Goal: Task Accomplishment & Management: Use online tool/utility

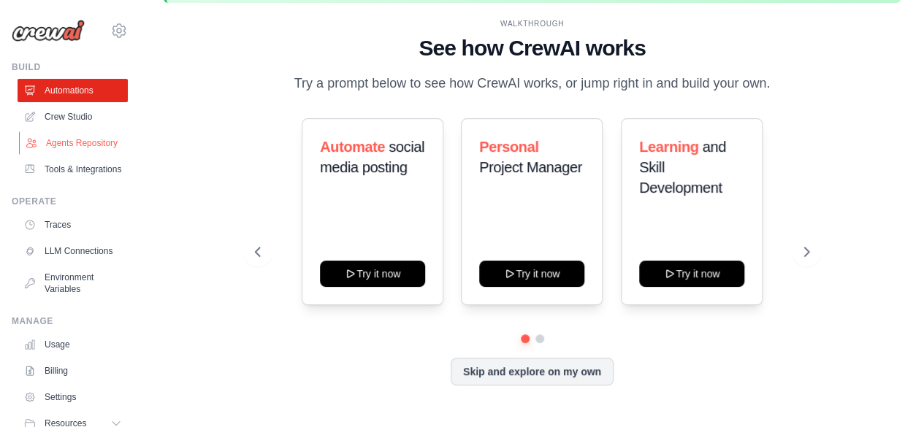
click at [77, 139] on link "Agents Repository" at bounding box center [74, 142] width 110 height 23
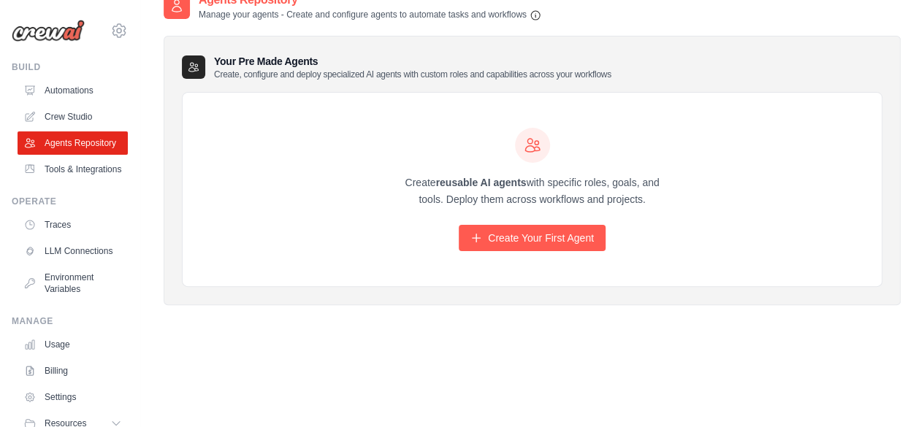
scroll to position [93, 0]
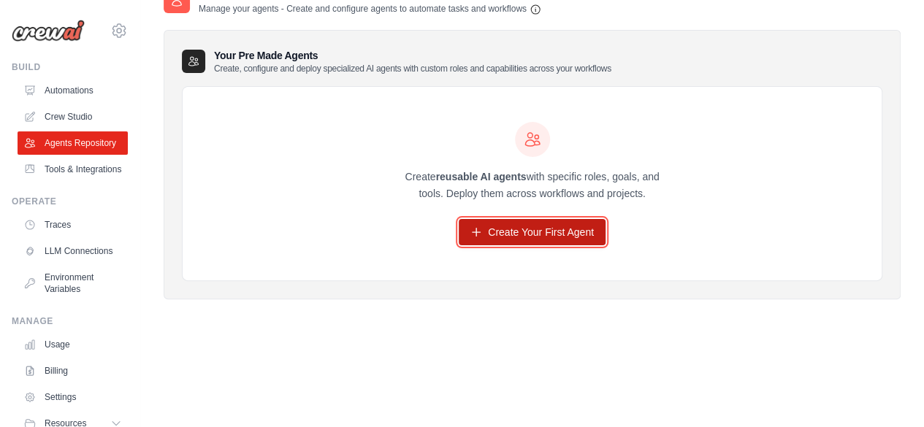
click at [549, 245] on link "Create Your First Agent" at bounding box center [531, 232] width 147 height 26
click at [539, 223] on link "Create Your First Agent" at bounding box center [531, 232] width 147 height 26
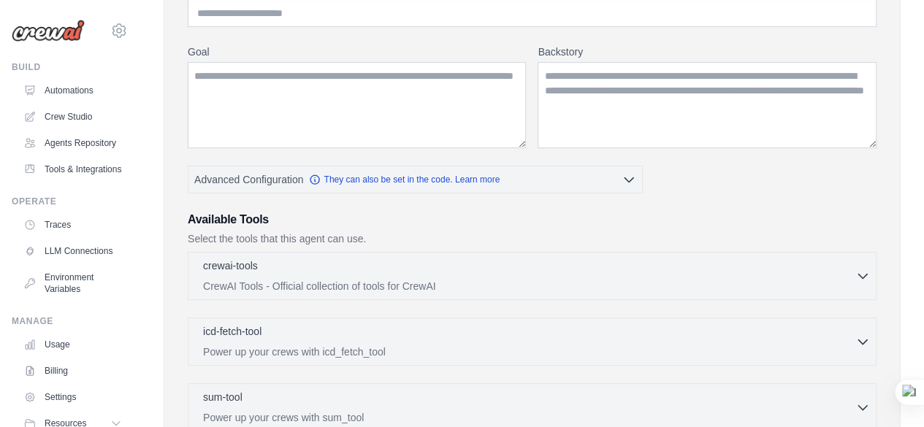
scroll to position [219, 0]
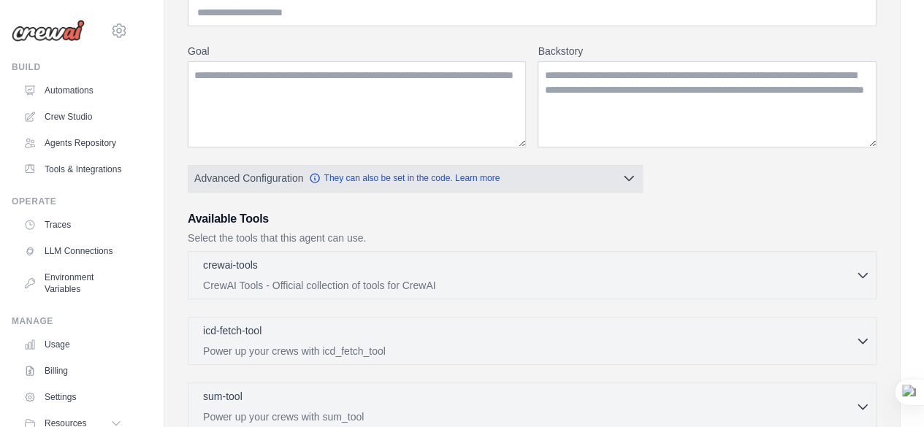
click at [614, 187] on button "Advanced Configuration They can also be set in the code. Learn more" at bounding box center [414, 178] width 453 height 26
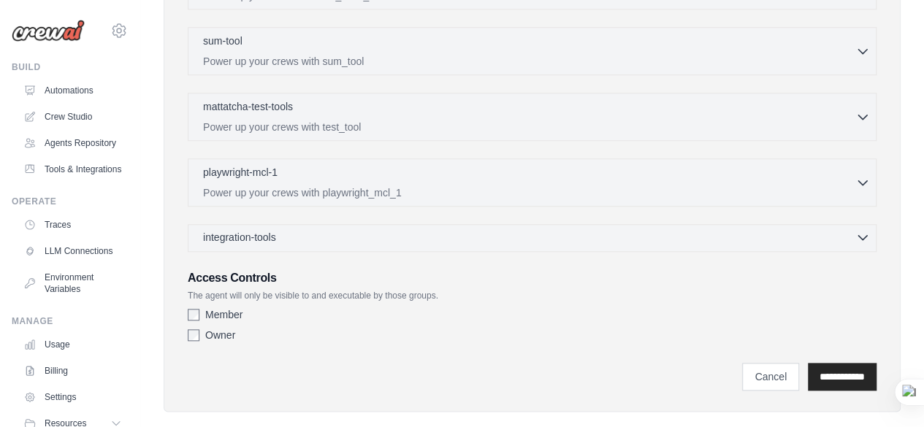
scroll to position [706, 0]
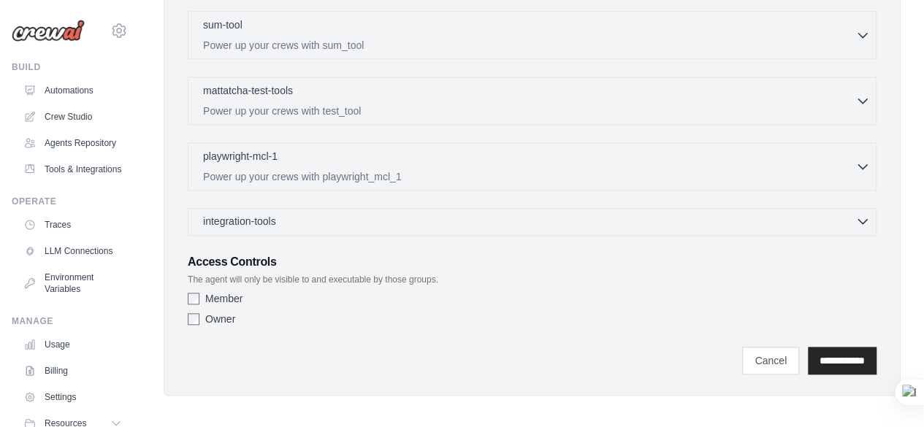
click at [299, 214] on div "integration-tools 0 selected" at bounding box center [536, 221] width 667 height 15
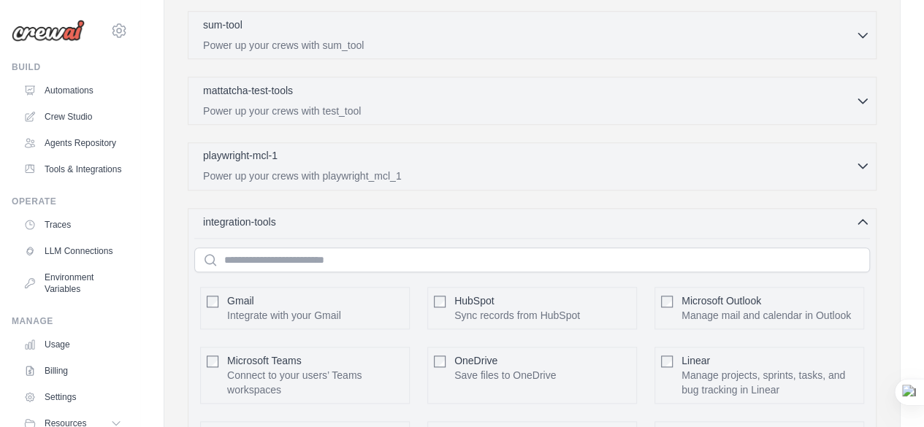
click at [493, 159] on div "playwright-mcl-1 0 selected" at bounding box center [529, 157] width 652 height 18
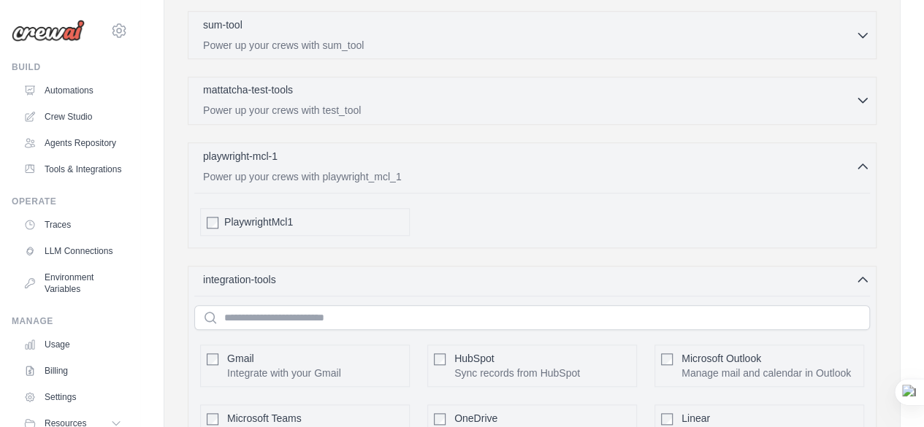
click at [444, 82] on div "mattatcha-test-tools 0 selected" at bounding box center [529, 91] width 652 height 18
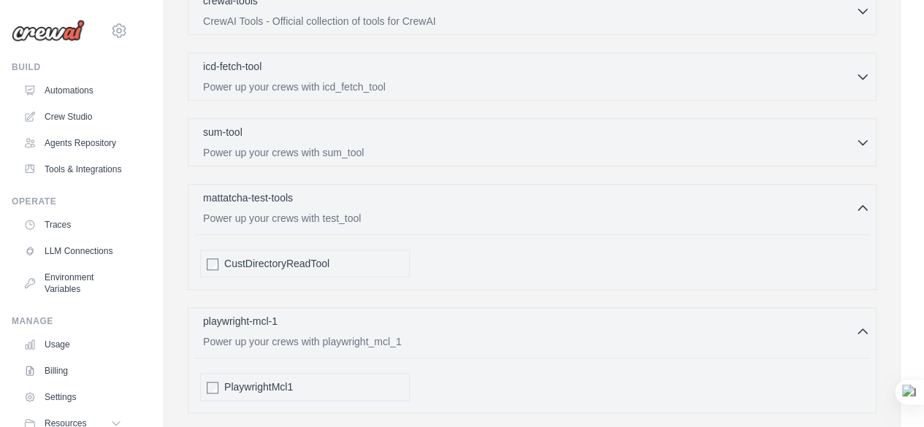
scroll to position [560, 0]
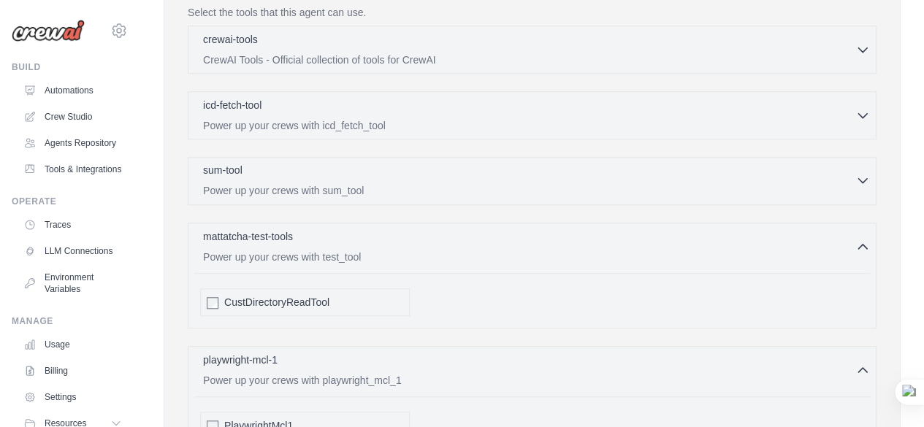
click at [350, 177] on div "sum-tool 0 selected Power up your crews with sum_tool" at bounding box center [529, 180] width 652 height 35
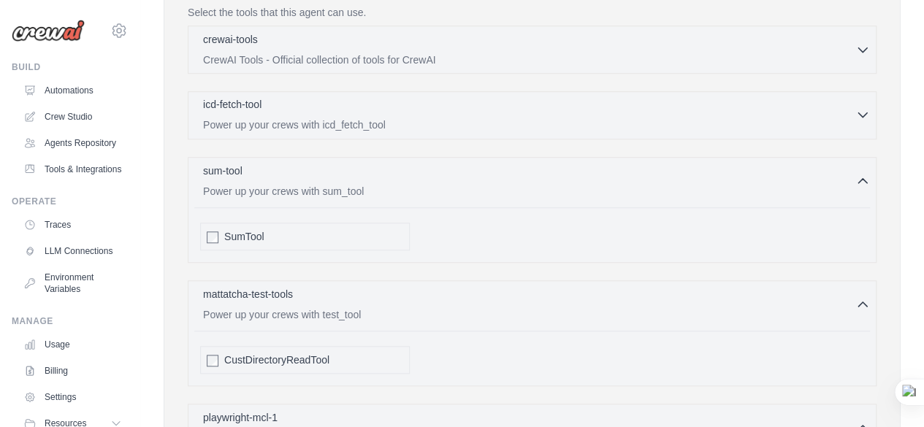
click at [414, 118] on p "Power up your crews with icd_fetch_tool" at bounding box center [529, 125] width 652 height 15
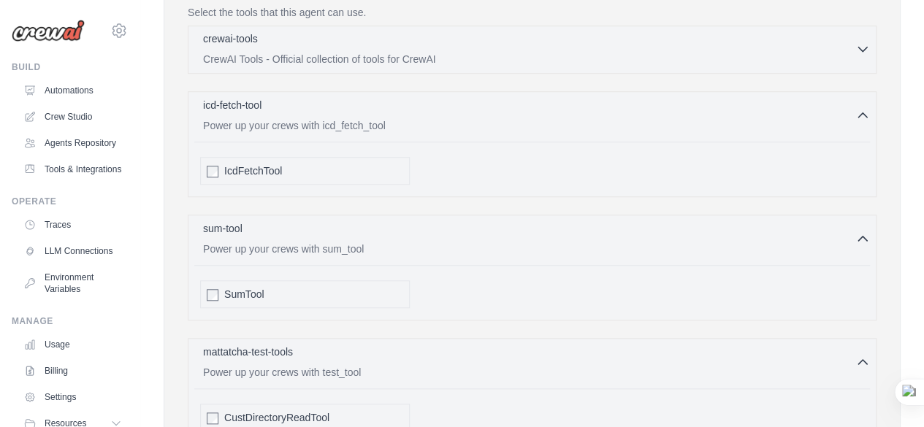
click at [469, 48] on div "crewai-tools 0 selected CrewAI Tools - Official collection of tools for CrewAI" at bounding box center [529, 48] width 652 height 35
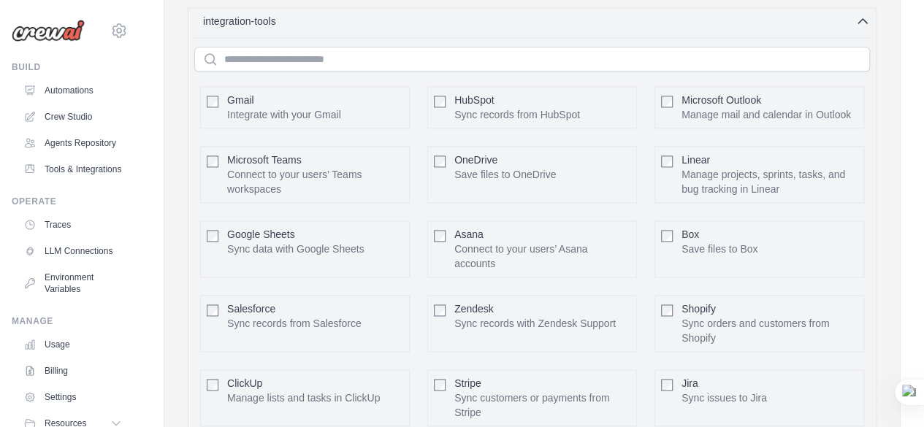
scroll to position [3915, 0]
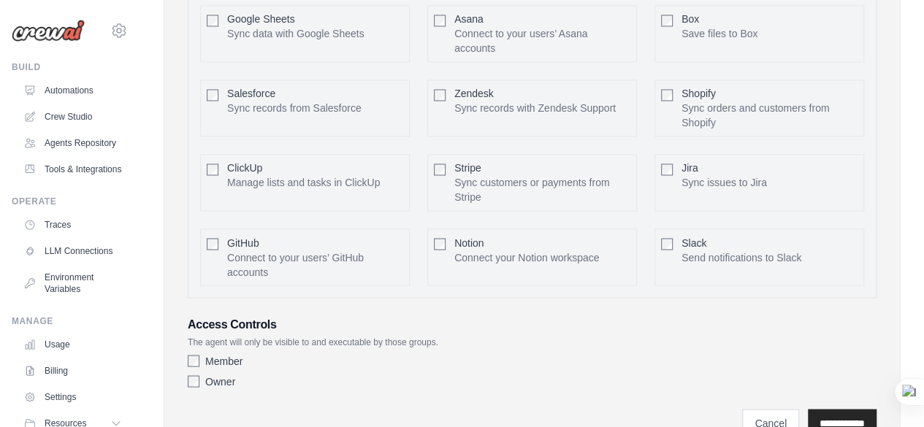
click at [199, 353] on div "Member" at bounding box center [532, 360] width 688 height 15
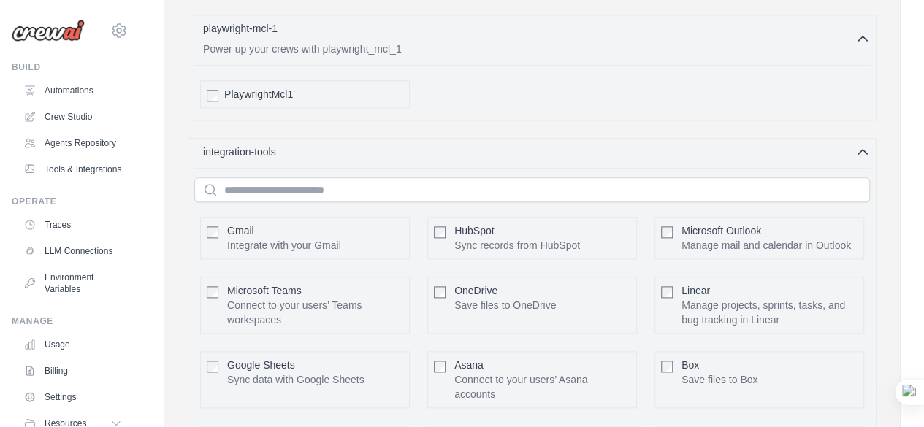
scroll to position [3550, 0]
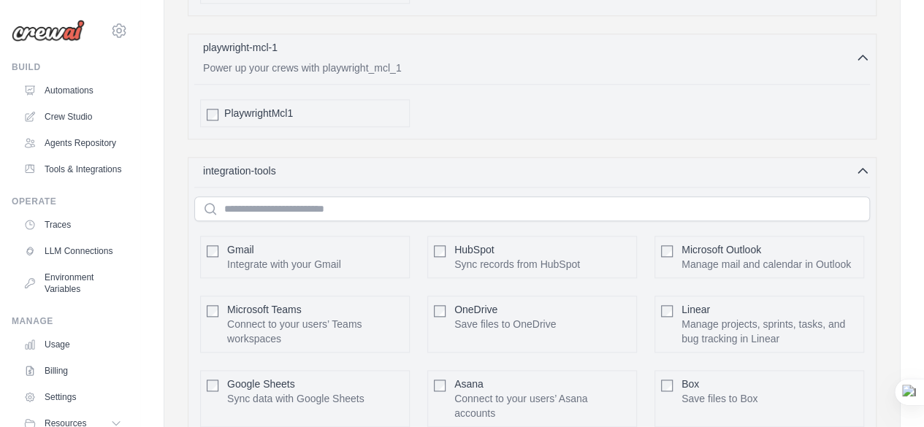
click at [218, 296] on div "Microsoft Teams Connect to your users’ Teams workspaces Configure" at bounding box center [305, 324] width 210 height 57
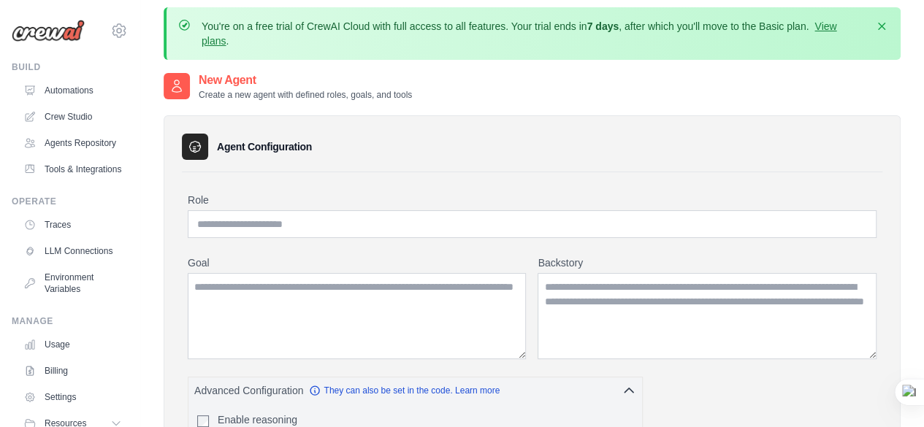
scroll to position [0, 0]
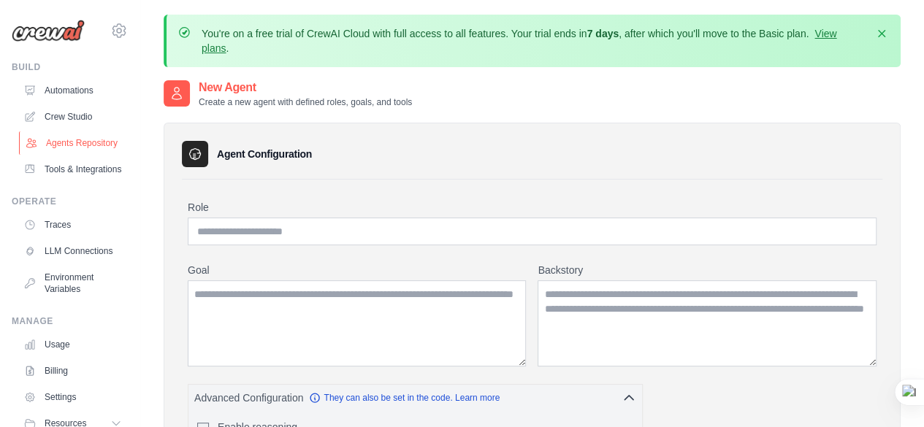
click at [58, 142] on link "Agents Repository" at bounding box center [74, 142] width 110 height 23
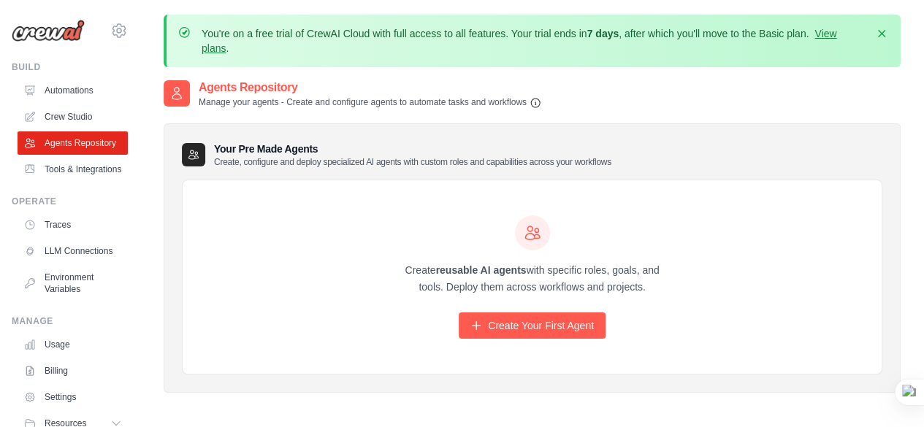
click at [69, 181] on link "Tools & Integrations" at bounding box center [73, 169] width 110 height 23
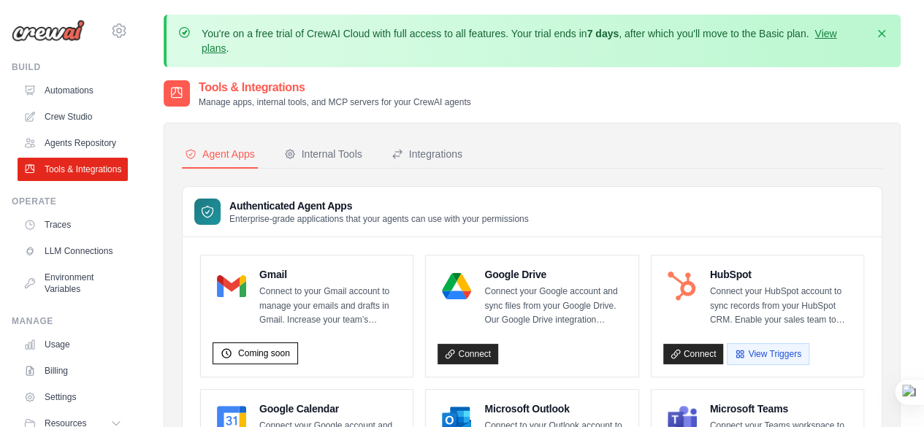
scroll to position [146, 0]
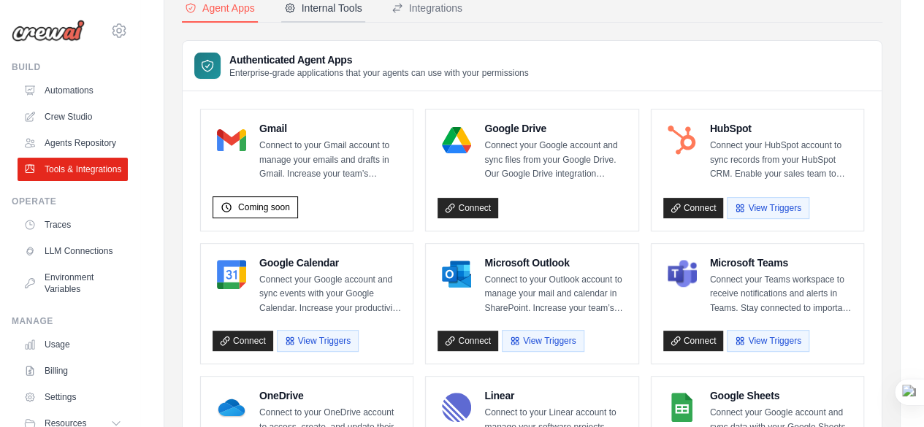
click at [329, 18] on button "Internal Tools" at bounding box center [323, 9] width 84 height 28
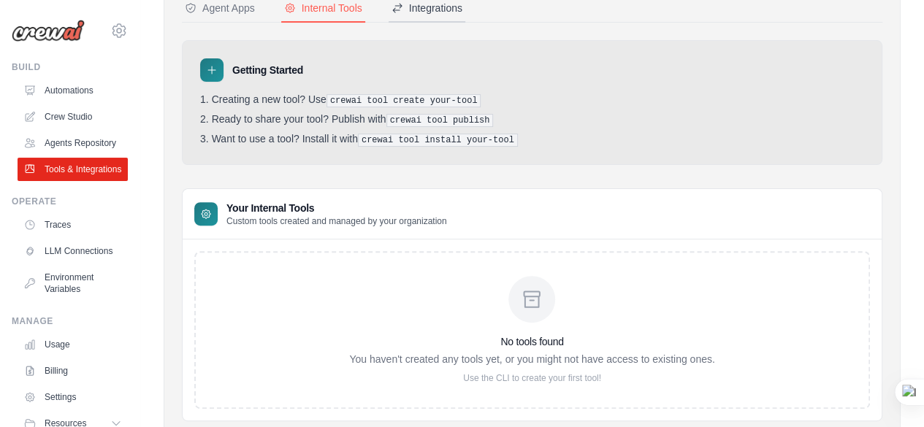
click at [444, 15] on button "Integrations" at bounding box center [426, 9] width 77 height 28
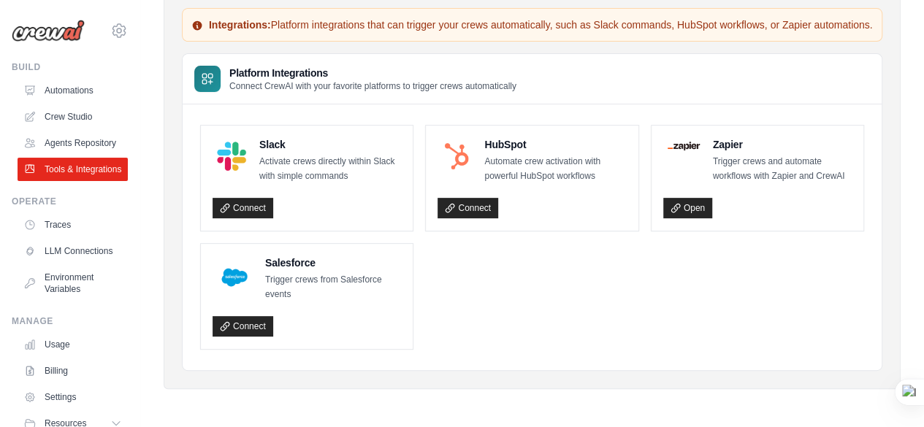
scroll to position [43, 0]
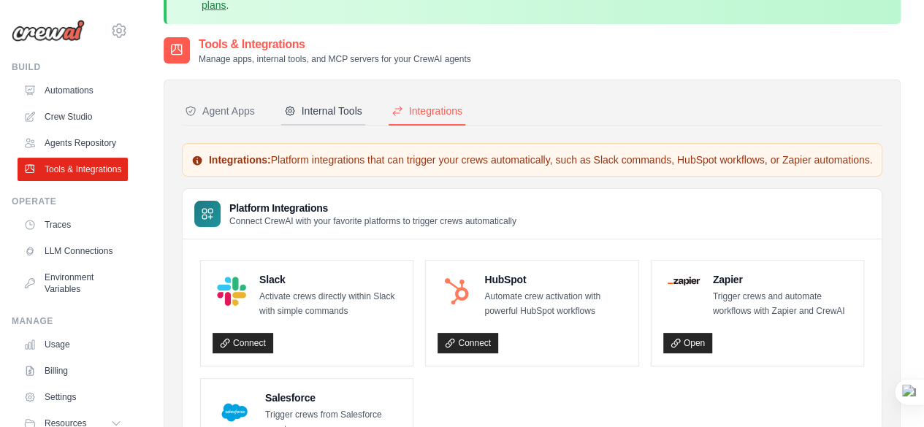
click at [305, 105] on div "Internal Tools" at bounding box center [323, 111] width 78 height 15
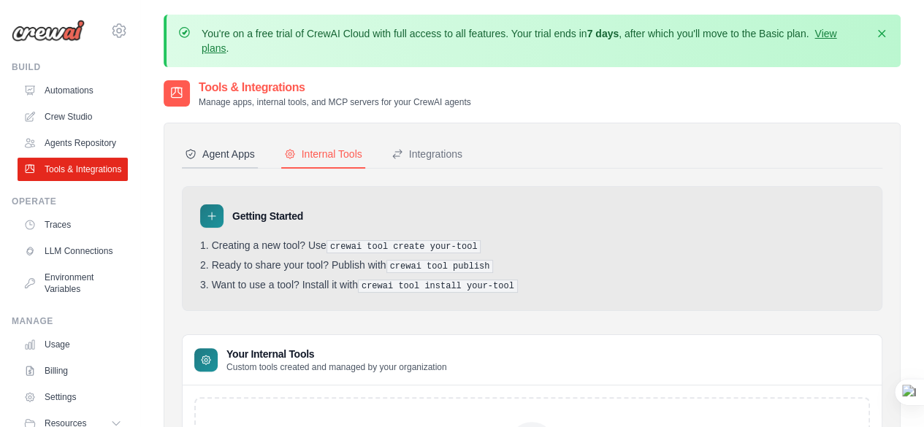
click at [213, 147] on div "Agent Apps" at bounding box center [220, 154] width 70 height 15
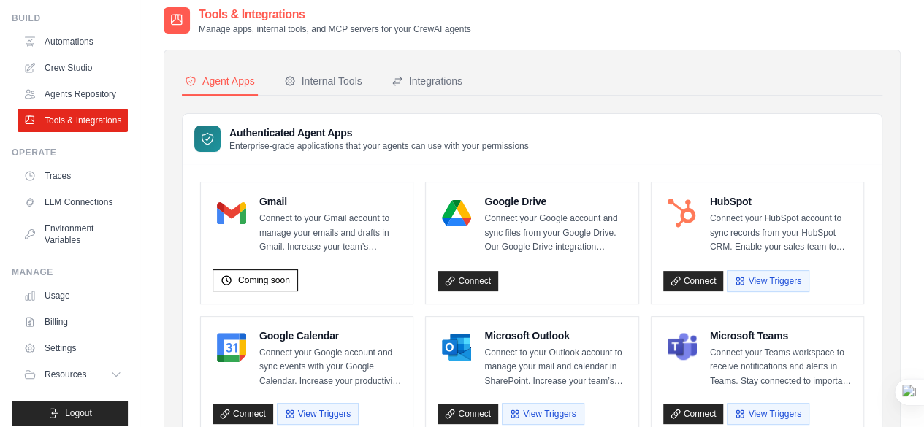
scroll to position [93, 0]
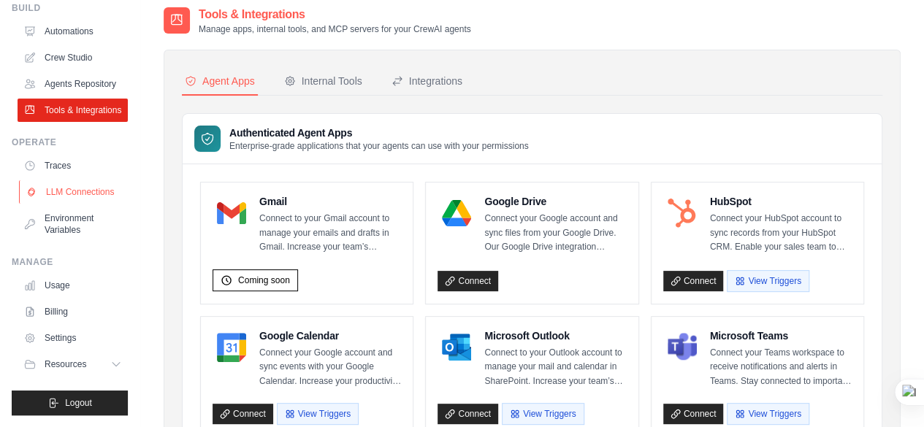
click at [81, 185] on link "LLM Connections" at bounding box center [74, 191] width 110 height 23
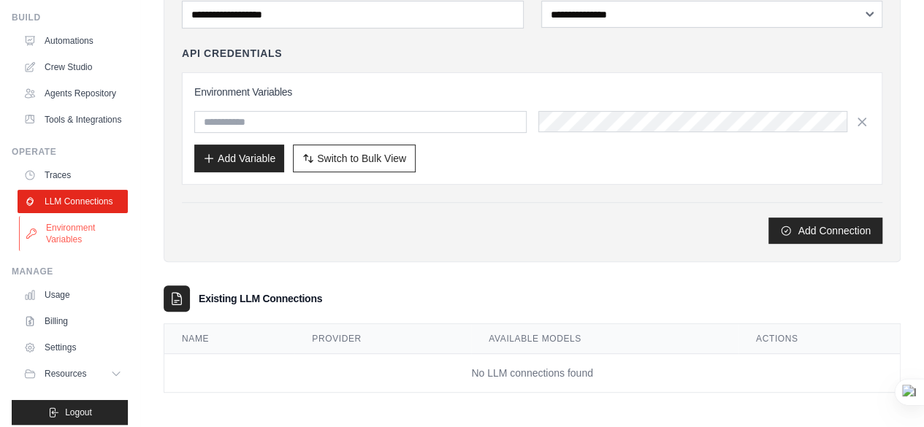
scroll to position [93, 0]
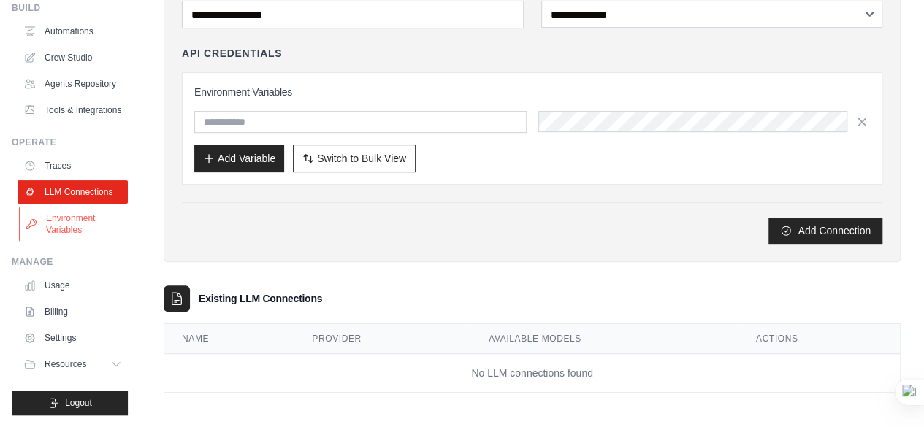
click at [69, 239] on link "Environment Variables" at bounding box center [74, 224] width 110 height 35
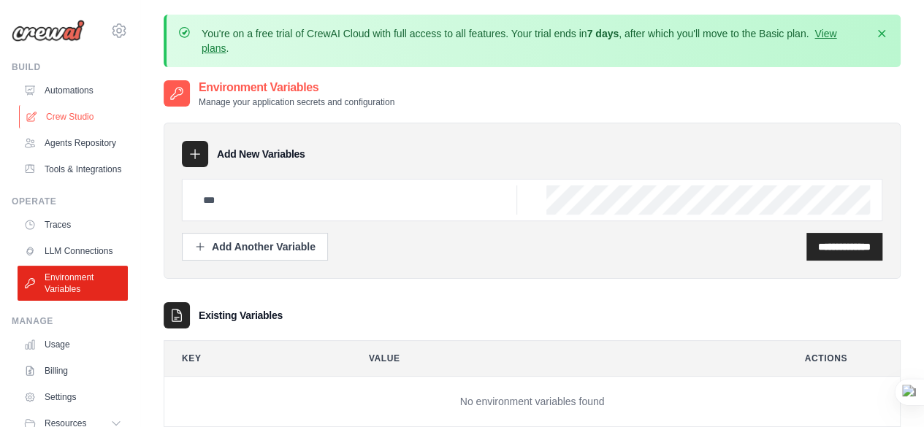
click at [72, 118] on link "Crew Studio" at bounding box center [74, 116] width 110 height 23
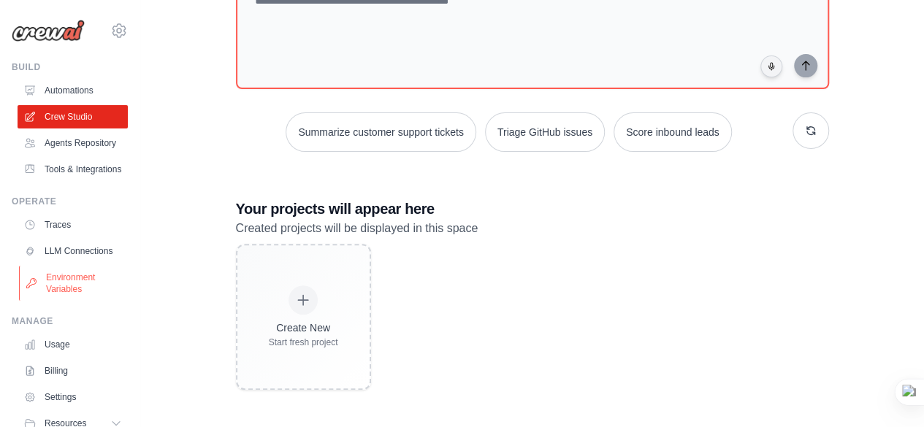
click at [96, 301] on link "Environment Variables" at bounding box center [74, 283] width 110 height 35
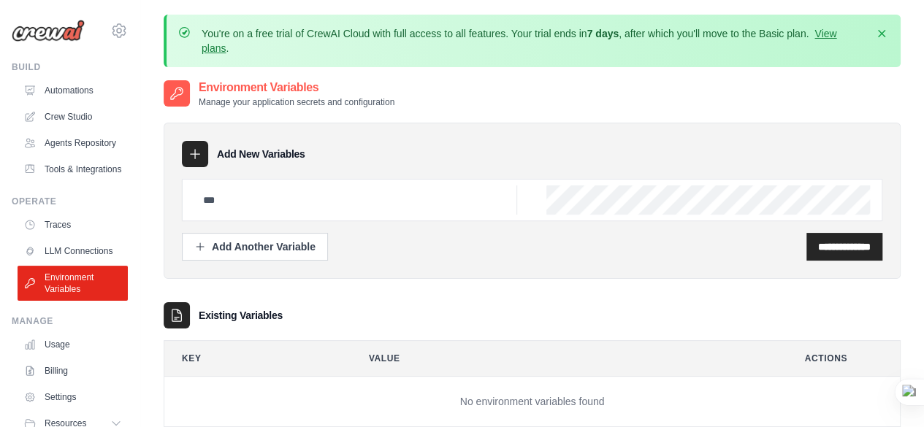
scroll to position [93, 0]
